Goal: Task Accomplishment & Management: Use online tool/utility

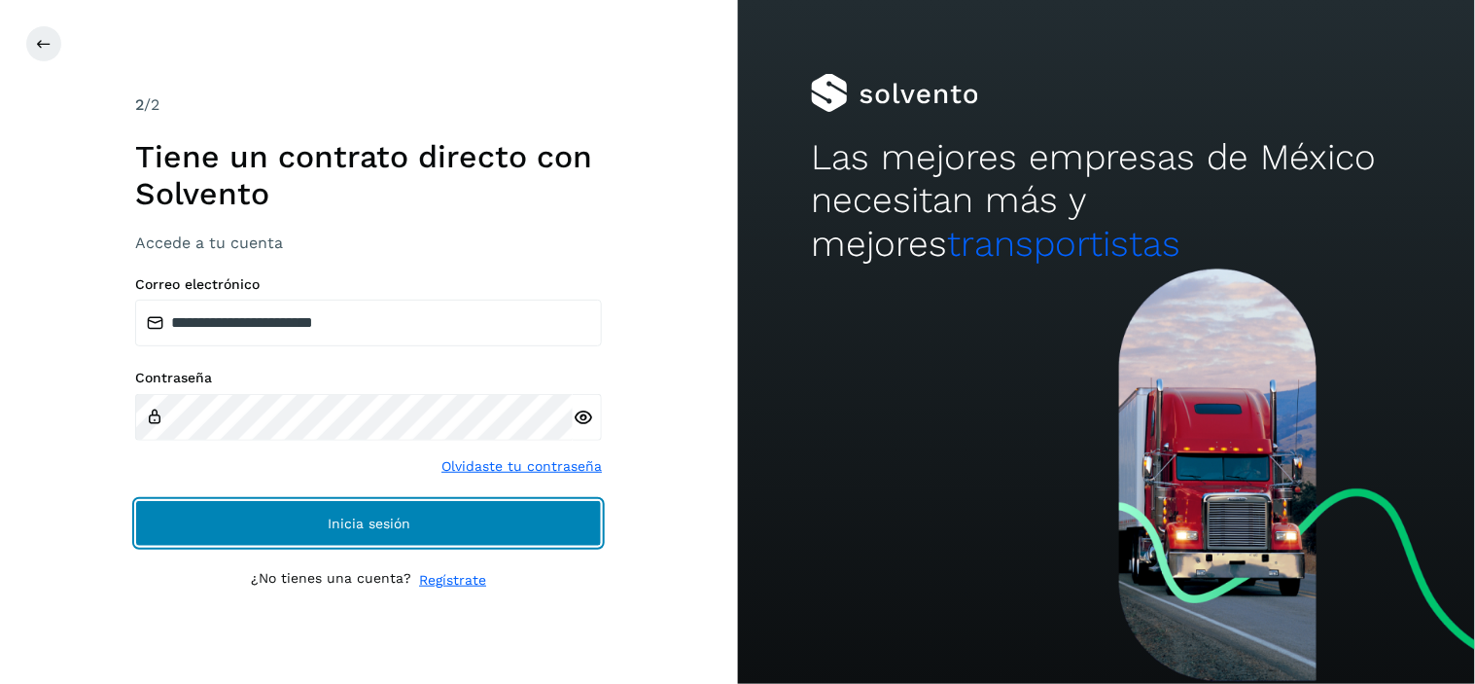
click at [345, 526] on span "Inicia sesión" at bounding box center [369, 523] width 83 height 14
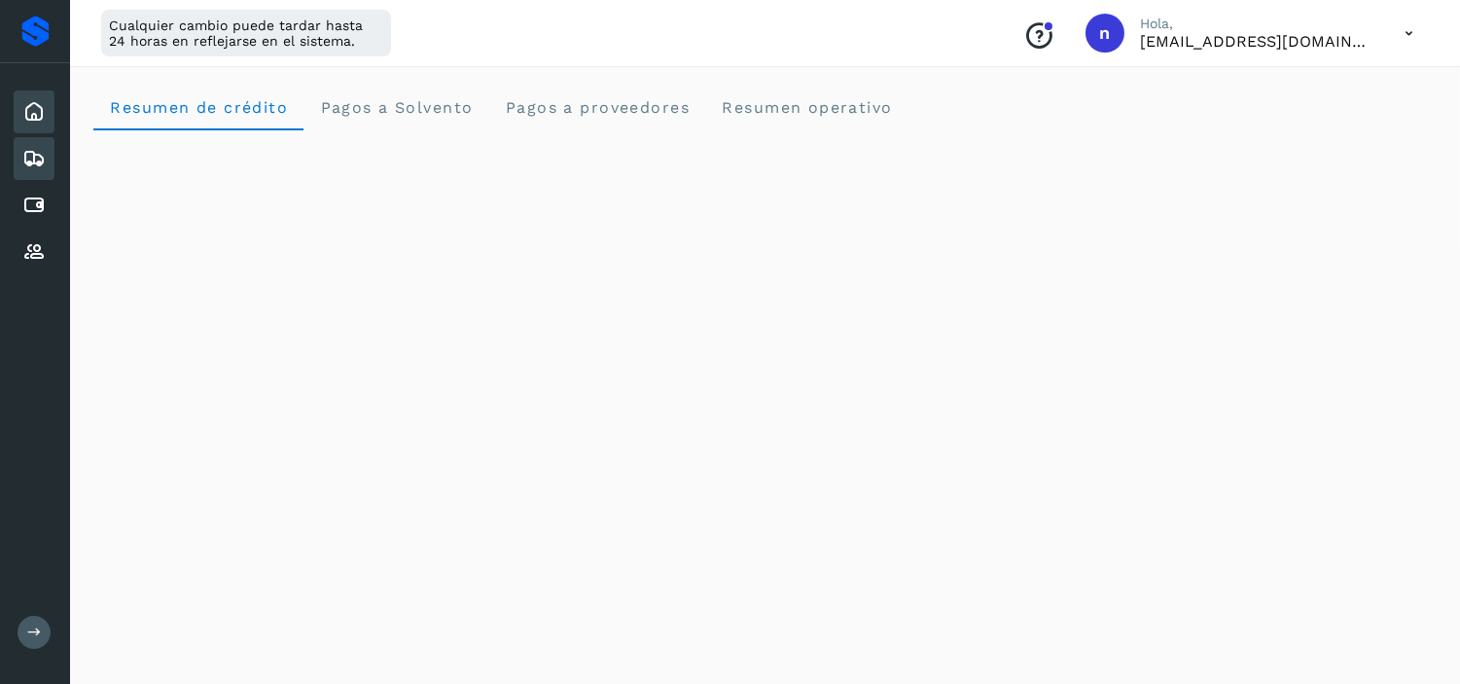
click at [24, 157] on icon at bounding box center [33, 158] width 23 height 23
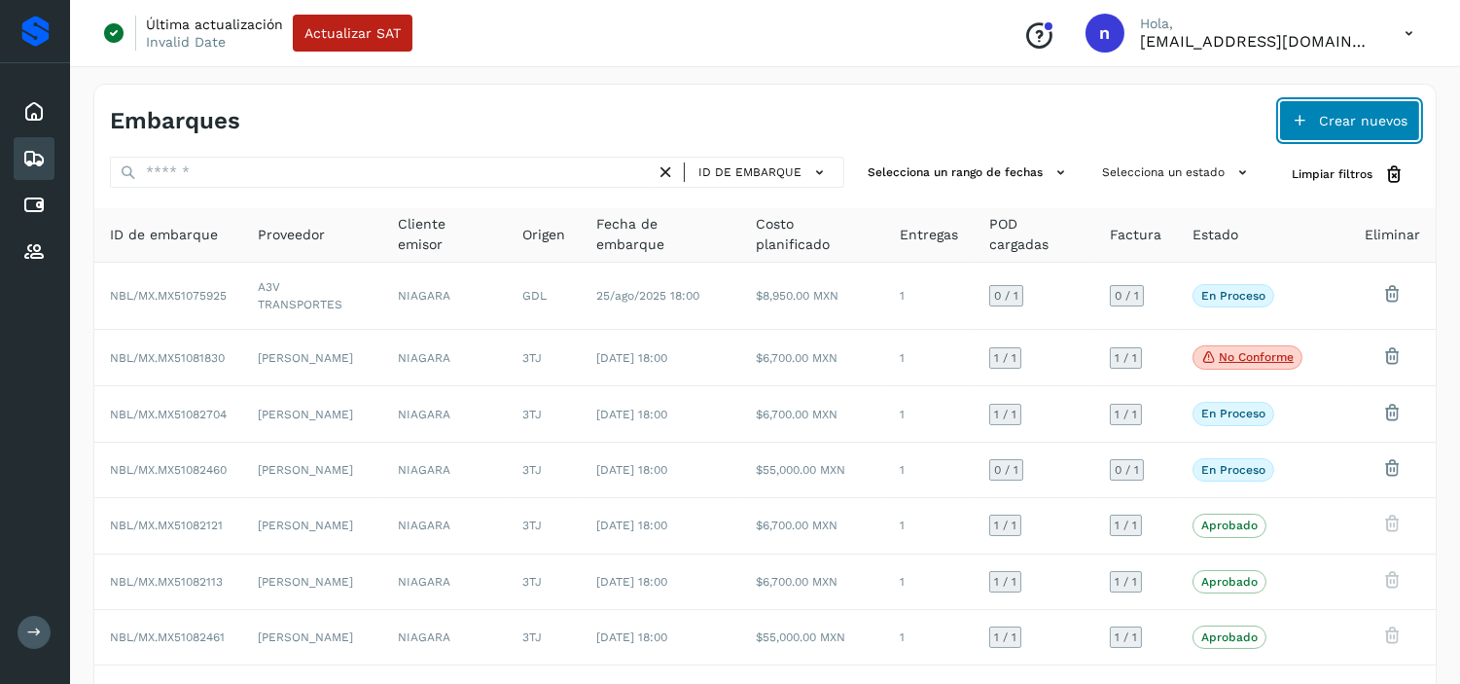
click at [1371, 114] on span "Crear nuevos" at bounding box center [1363, 121] width 89 height 14
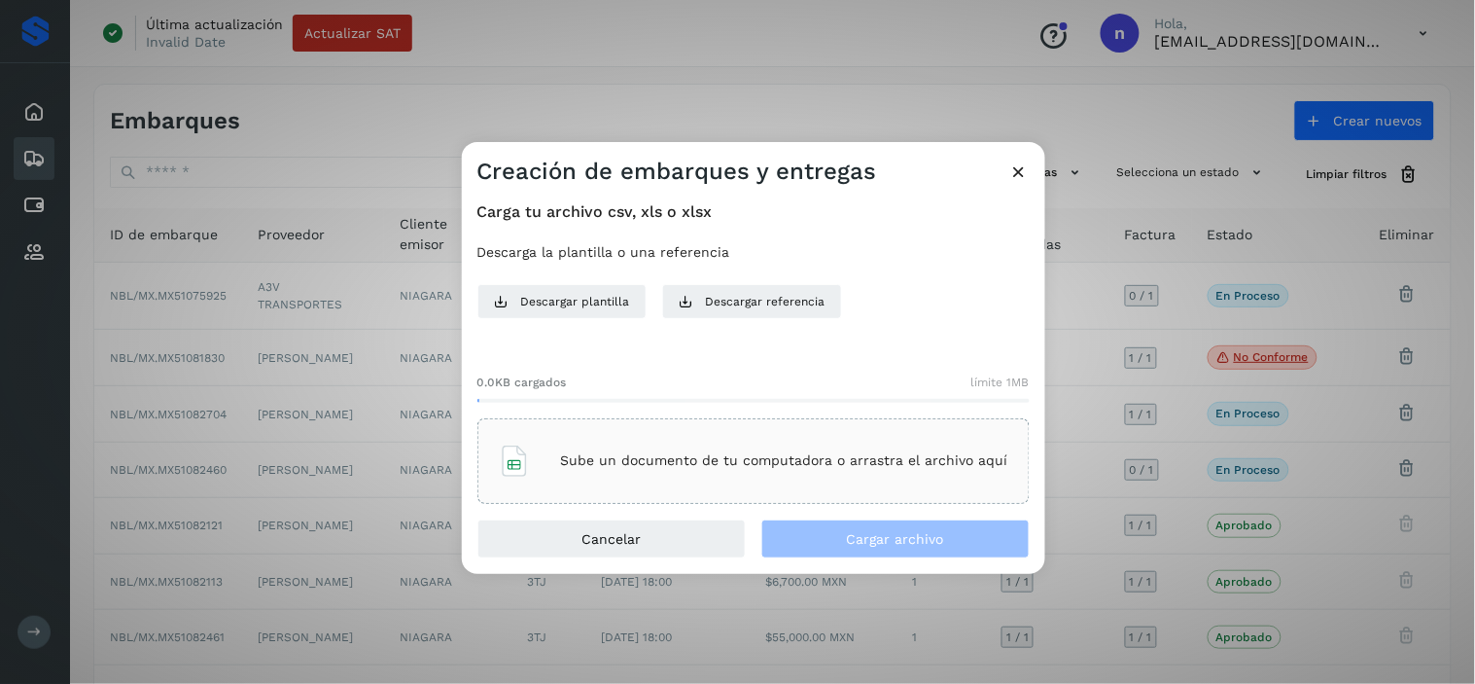
click at [694, 467] on p "Sube un documento de tu computadora o arrastra el archivo aquí" at bounding box center [784, 460] width 447 height 17
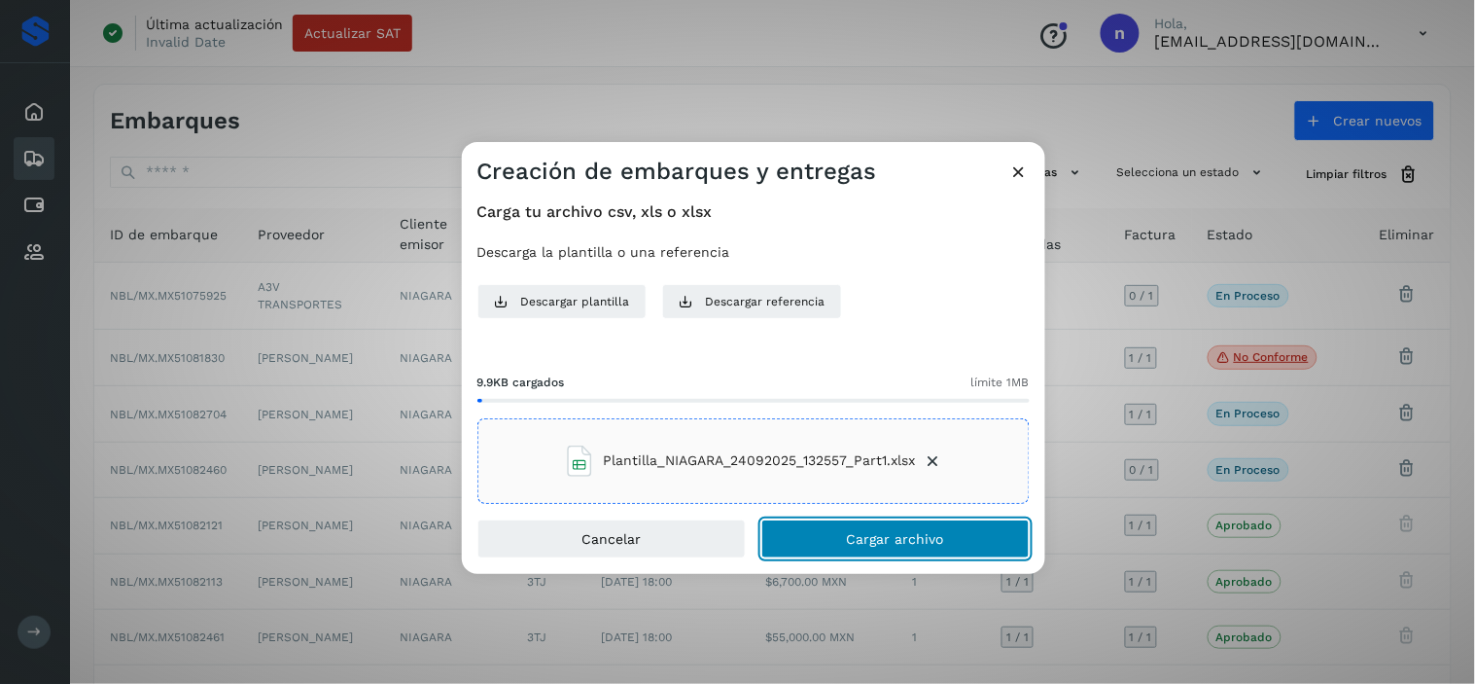
click at [869, 546] on button "Cargar archivo" at bounding box center [896, 538] width 268 height 39
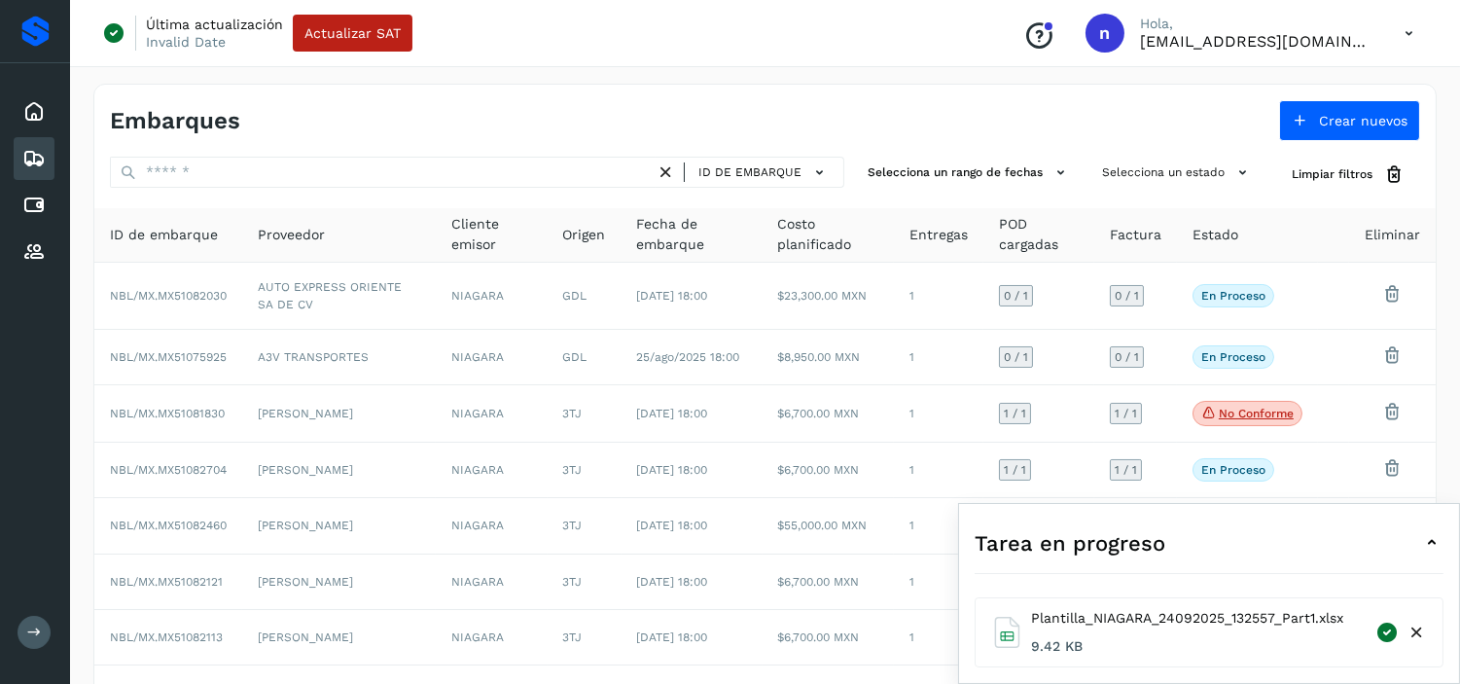
click at [1421, 533] on icon at bounding box center [1431, 542] width 23 height 23
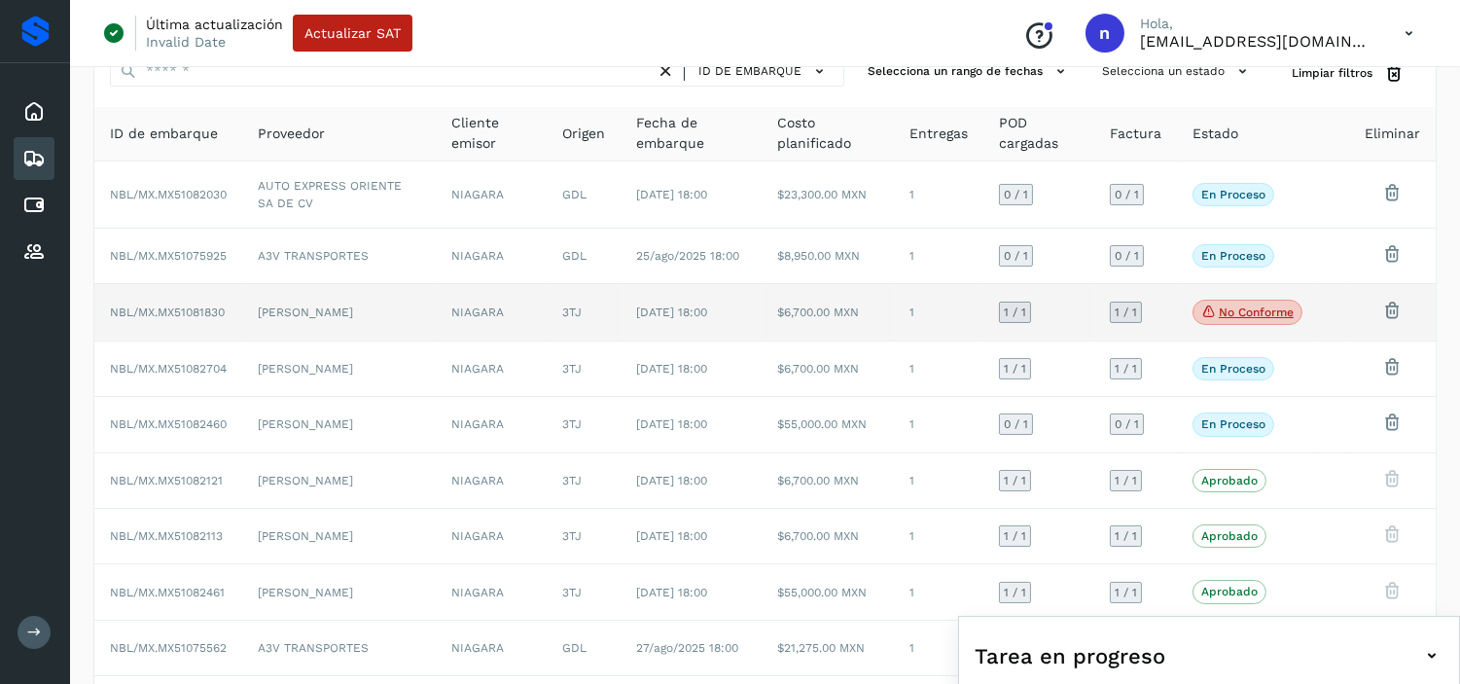
scroll to position [245, 0]
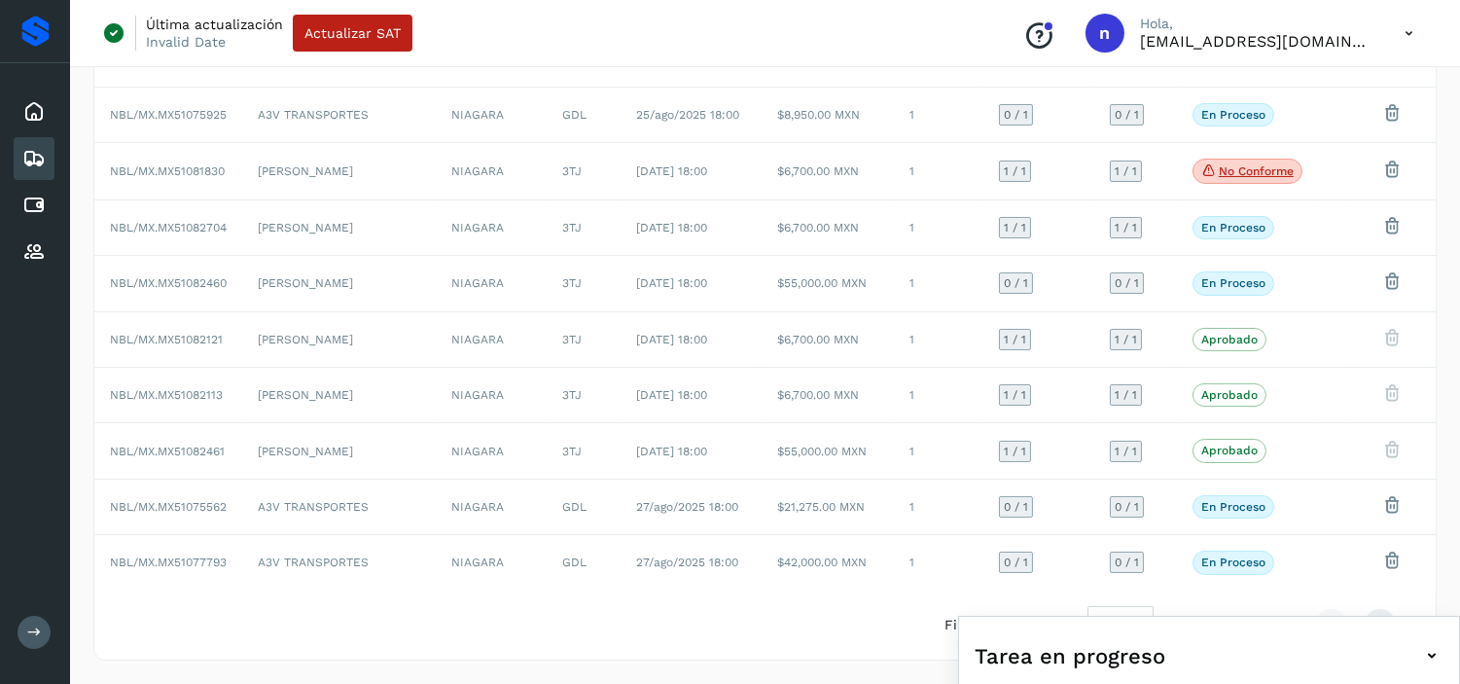
click at [1406, 42] on icon at bounding box center [1409, 34] width 40 height 40
click at [1284, 120] on div "Cerrar sesión" at bounding box center [1311, 125] width 231 height 37
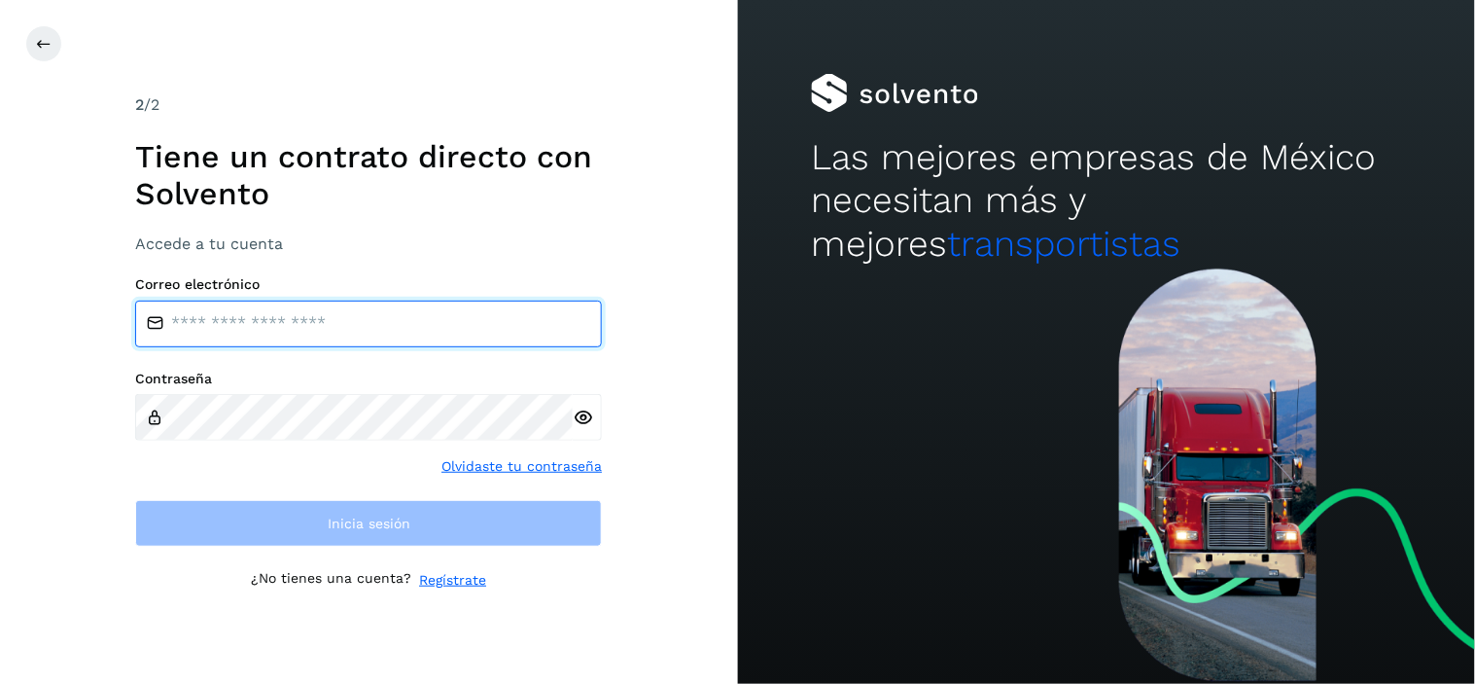
type input "**********"
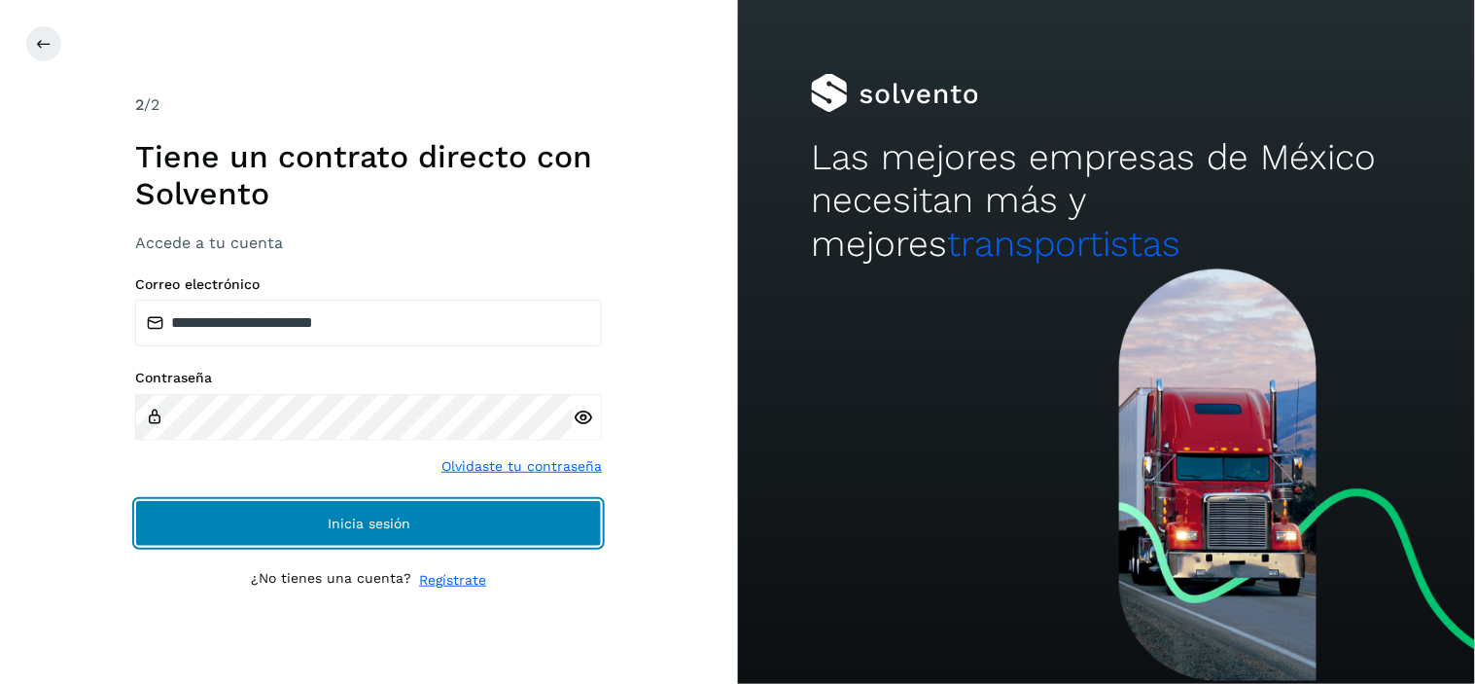
click at [420, 526] on button "Inicia sesión" at bounding box center [368, 523] width 467 height 47
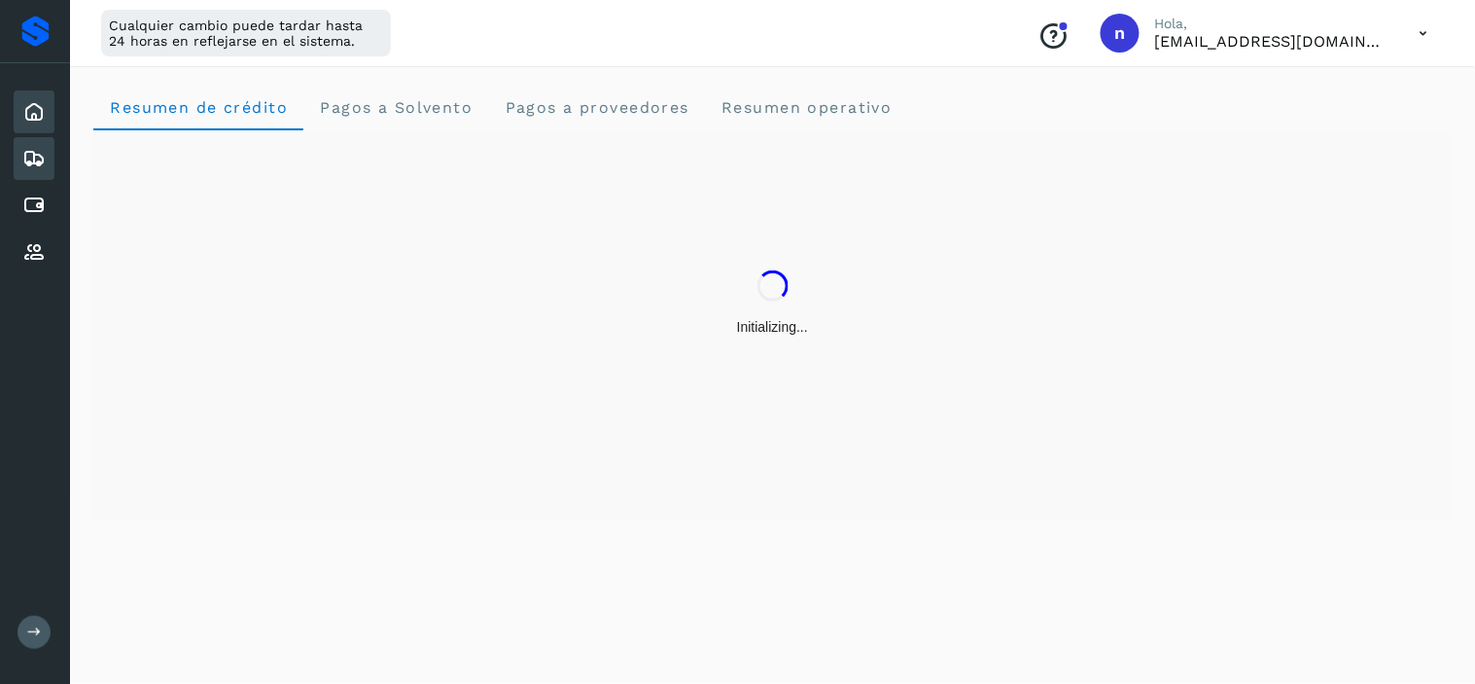
click at [39, 165] on icon at bounding box center [33, 158] width 23 height 23
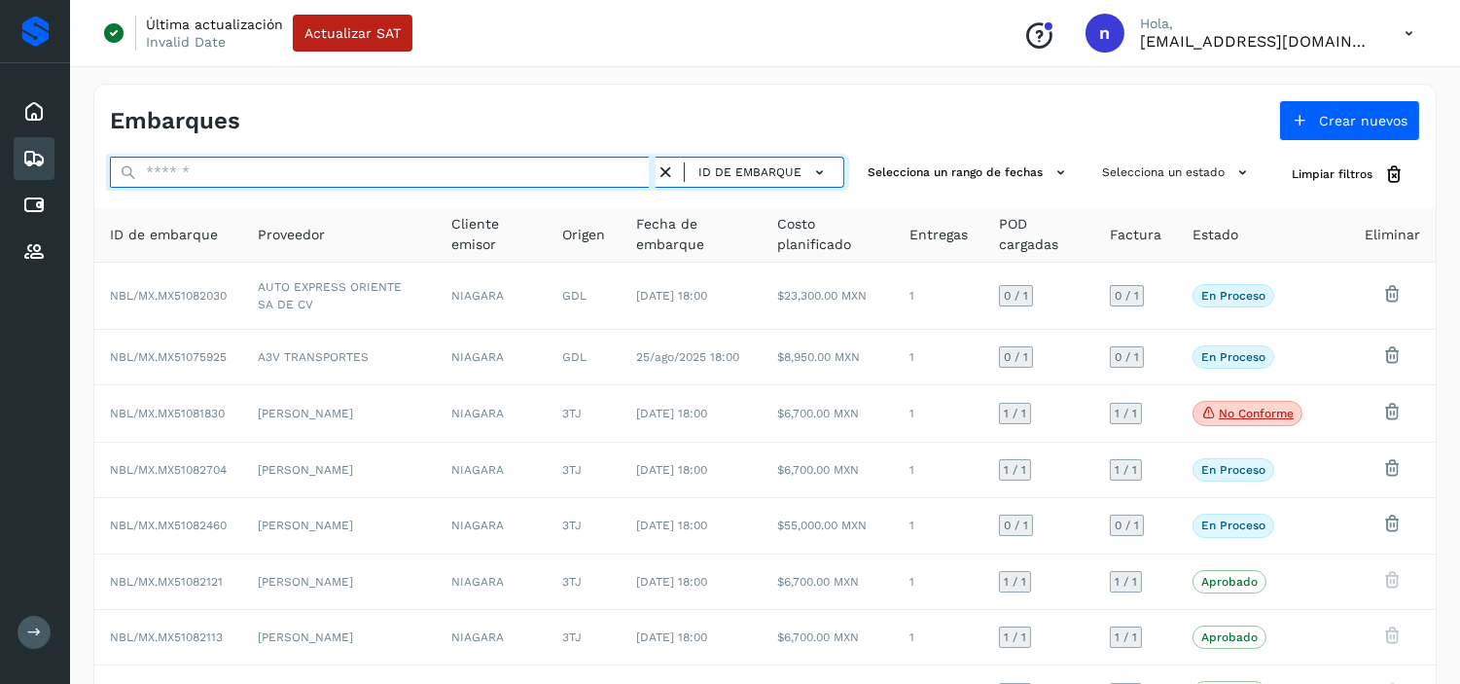
click at [282, 173] on input "text" at bounding box center [383, 172] width 546 height 31
type input "**********"
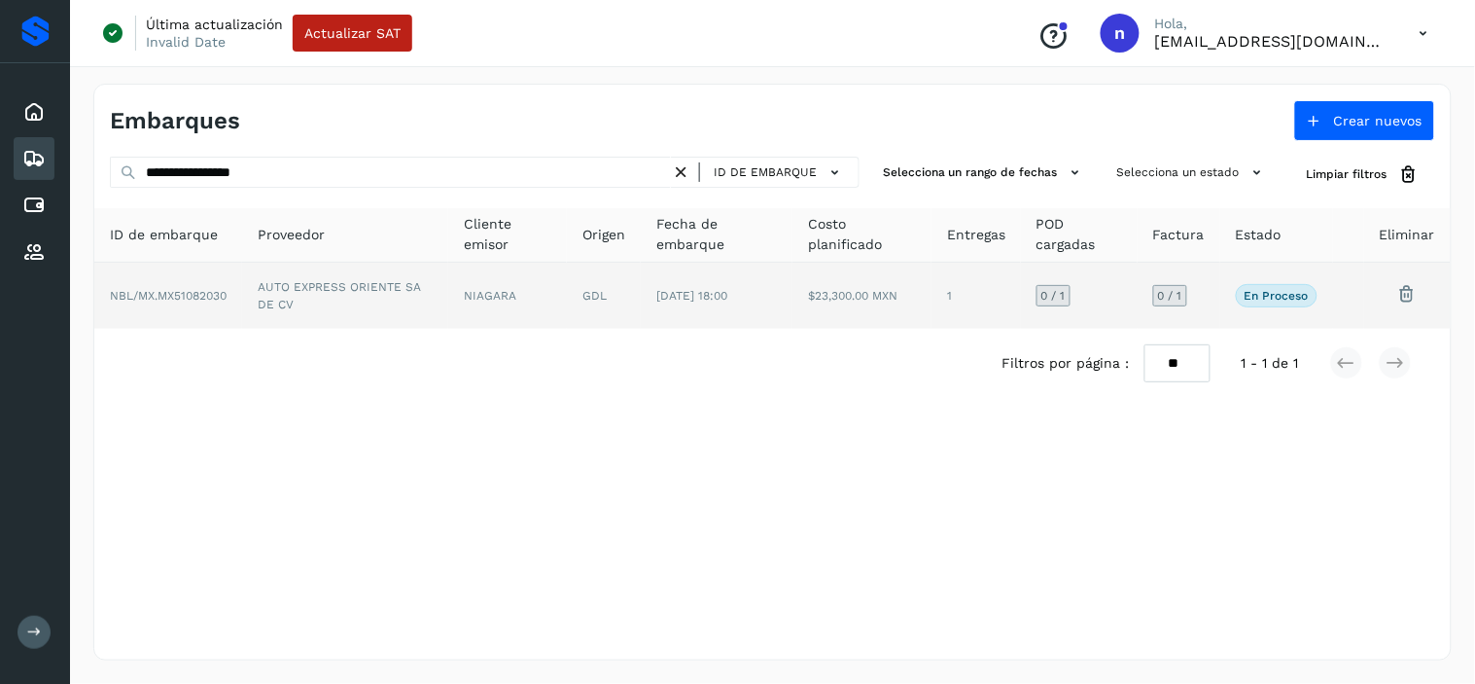
click at [601, 295] on td "GDL" at bounding box center [604, 296] width 74 height 66
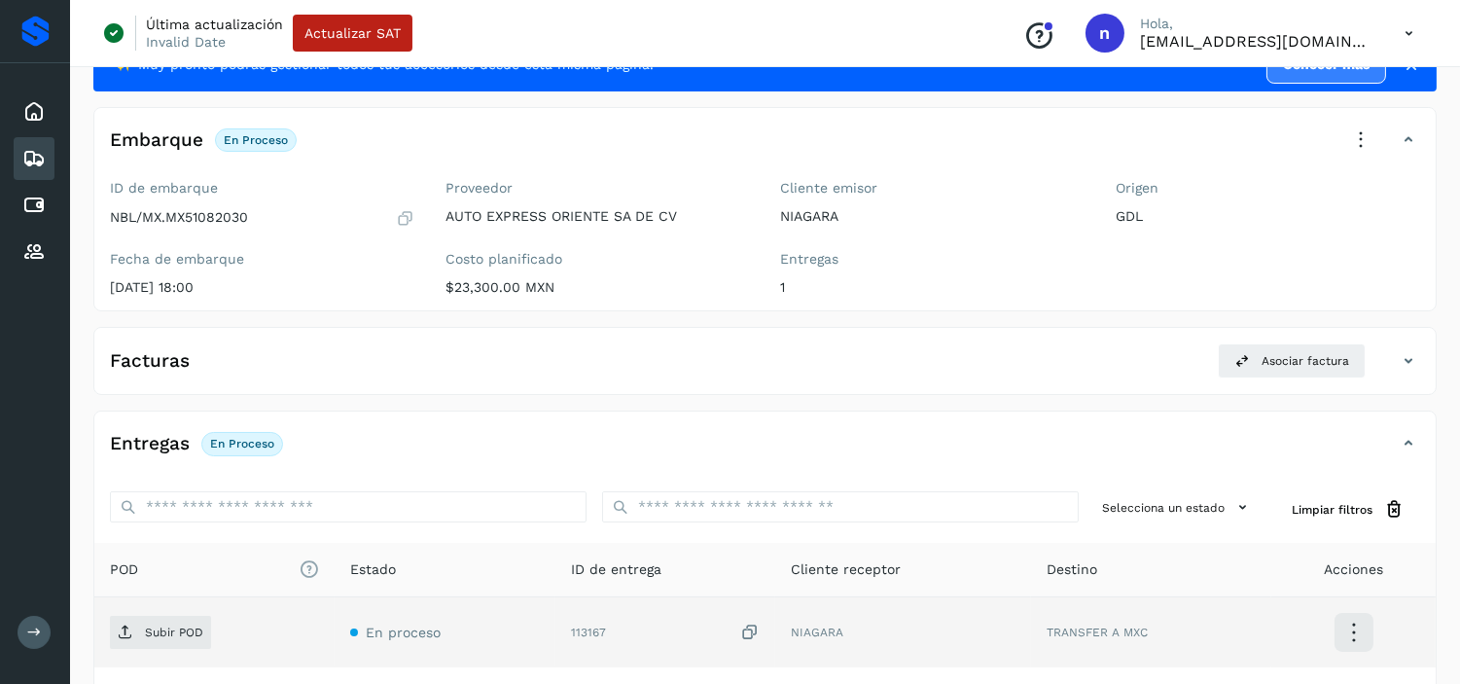
scroll to position [248, 0]
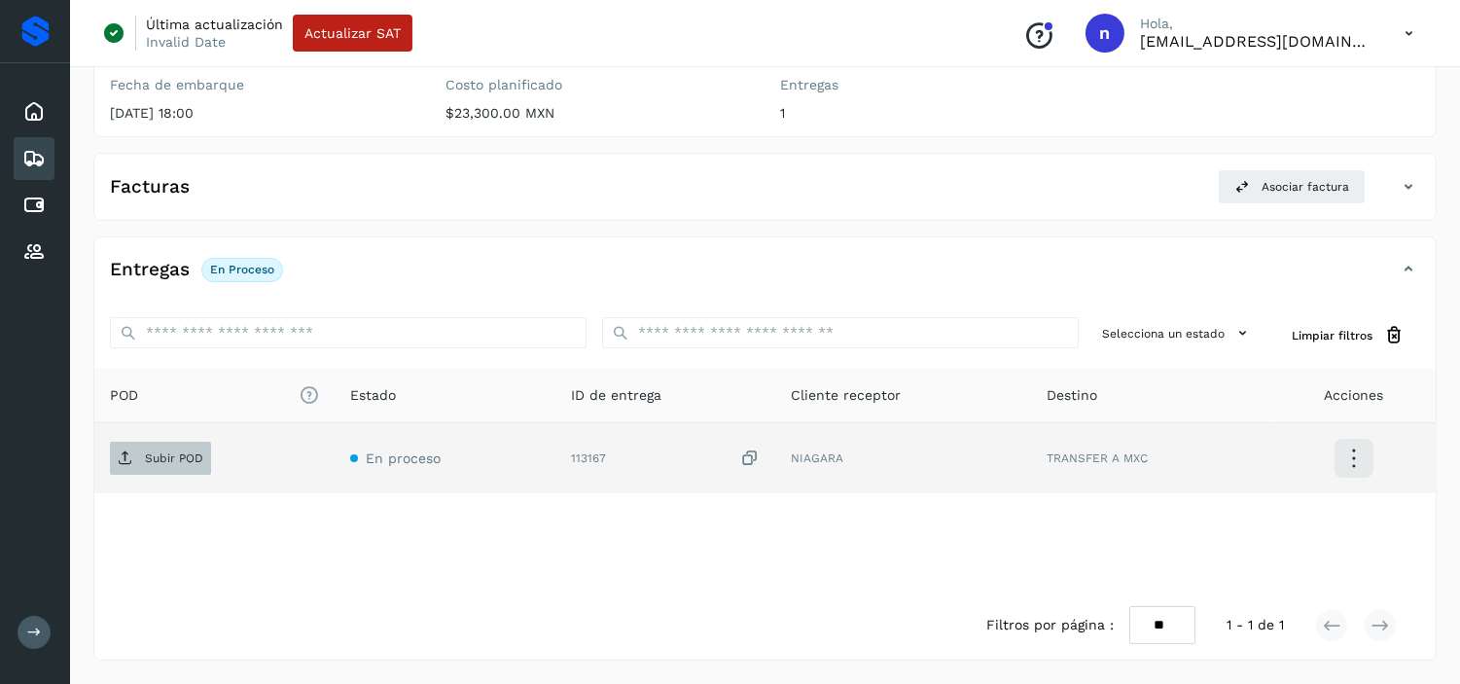
click at [179, 454] on p "Subir POD" at bounding box center [174, 458] width 58 height 14
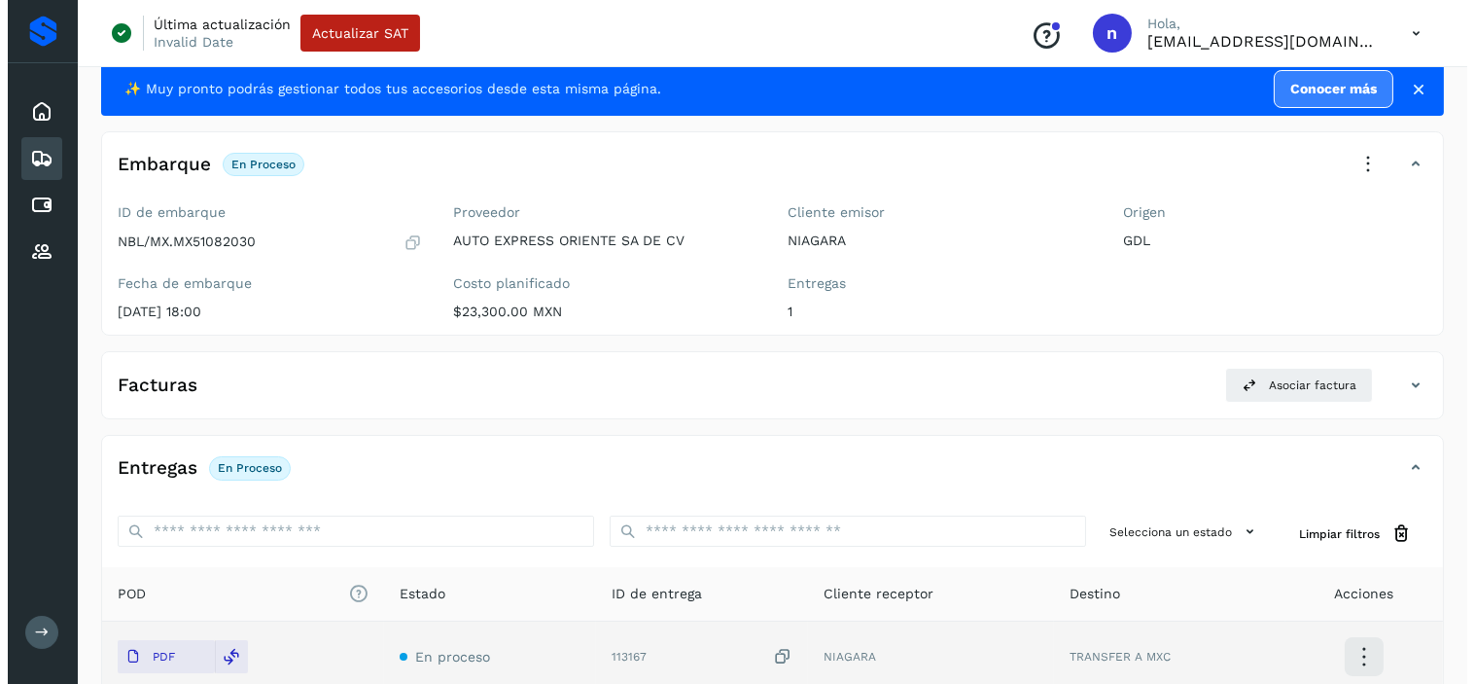
scroll to position [0, 0]
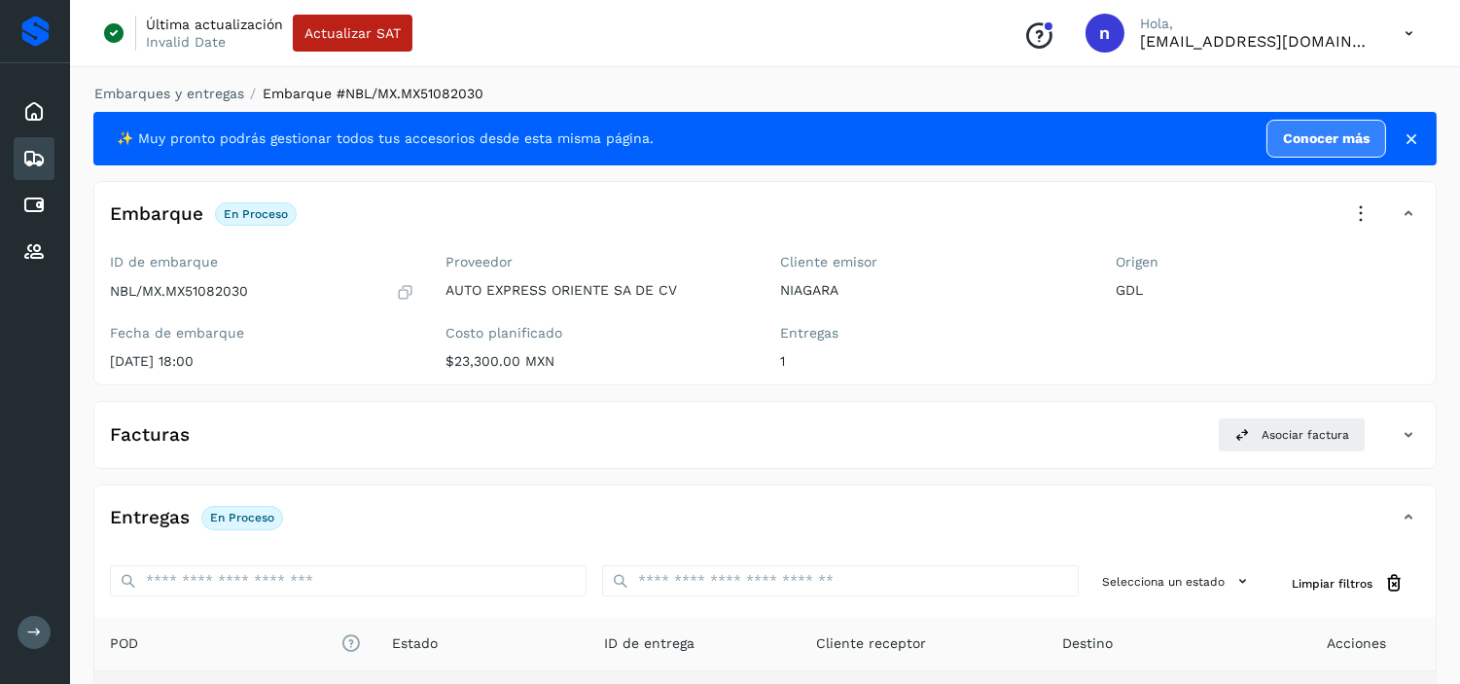
click at [402, 290] on icon at bounding box center [405, 291] width 18 height 19
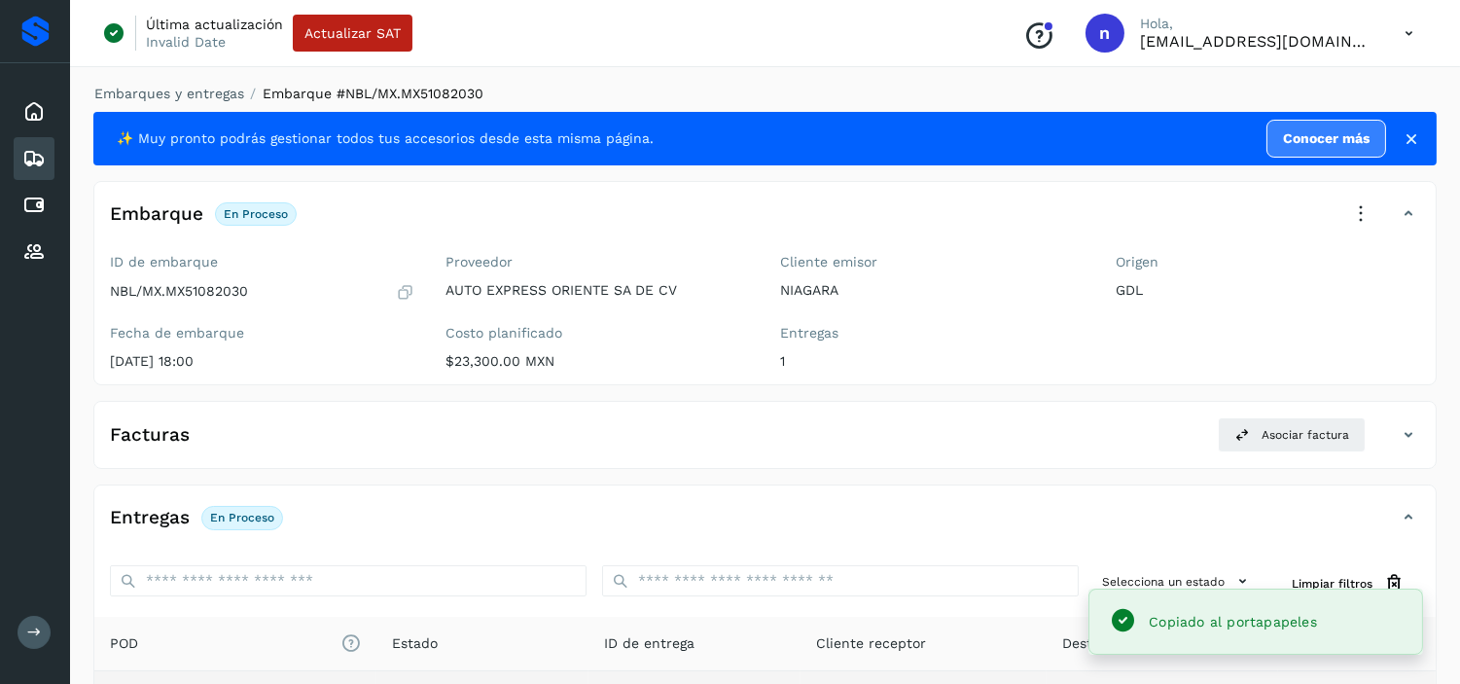
click at [1404, 39] on icon at bounding box center [1409, 34] width 40 height 40
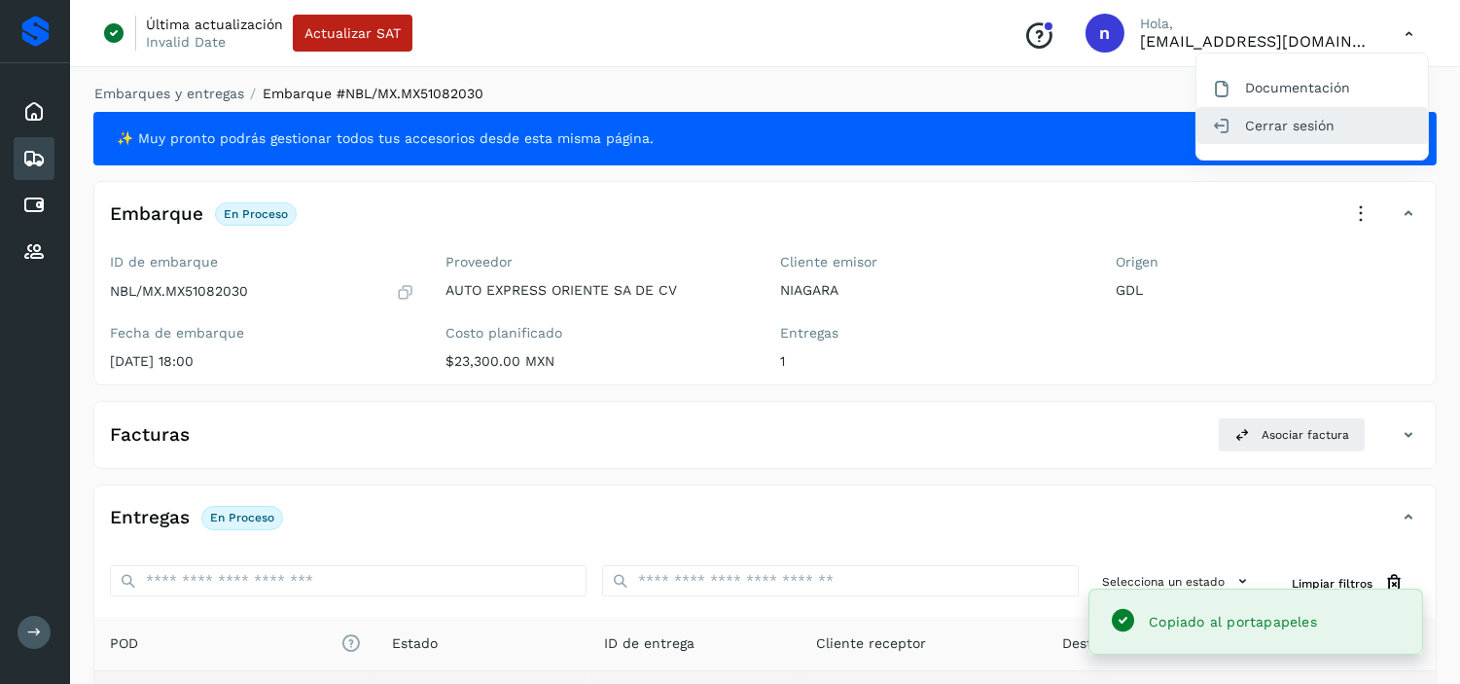
click at [1276, 123] on div "Cerrar sesión" at bounding box center [1311, 125] width 231 height 37
